Goal: Navigation & Orientation: Go to known website

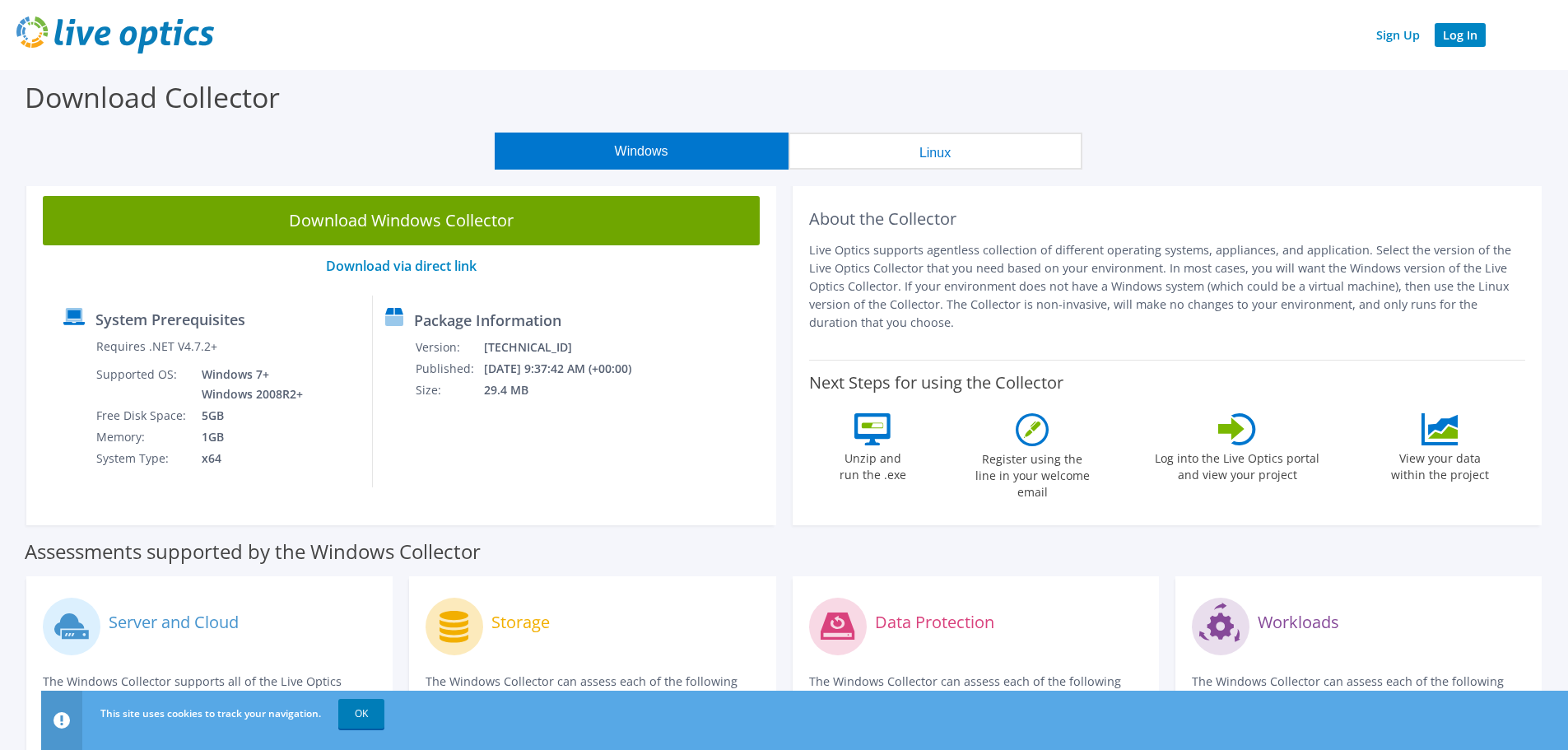
click at [1464, 39] on link "Log In" at bounding box center [1460, 35] width 51 height 24
